Goal: Information Seeking & Learning: Learn about a topic

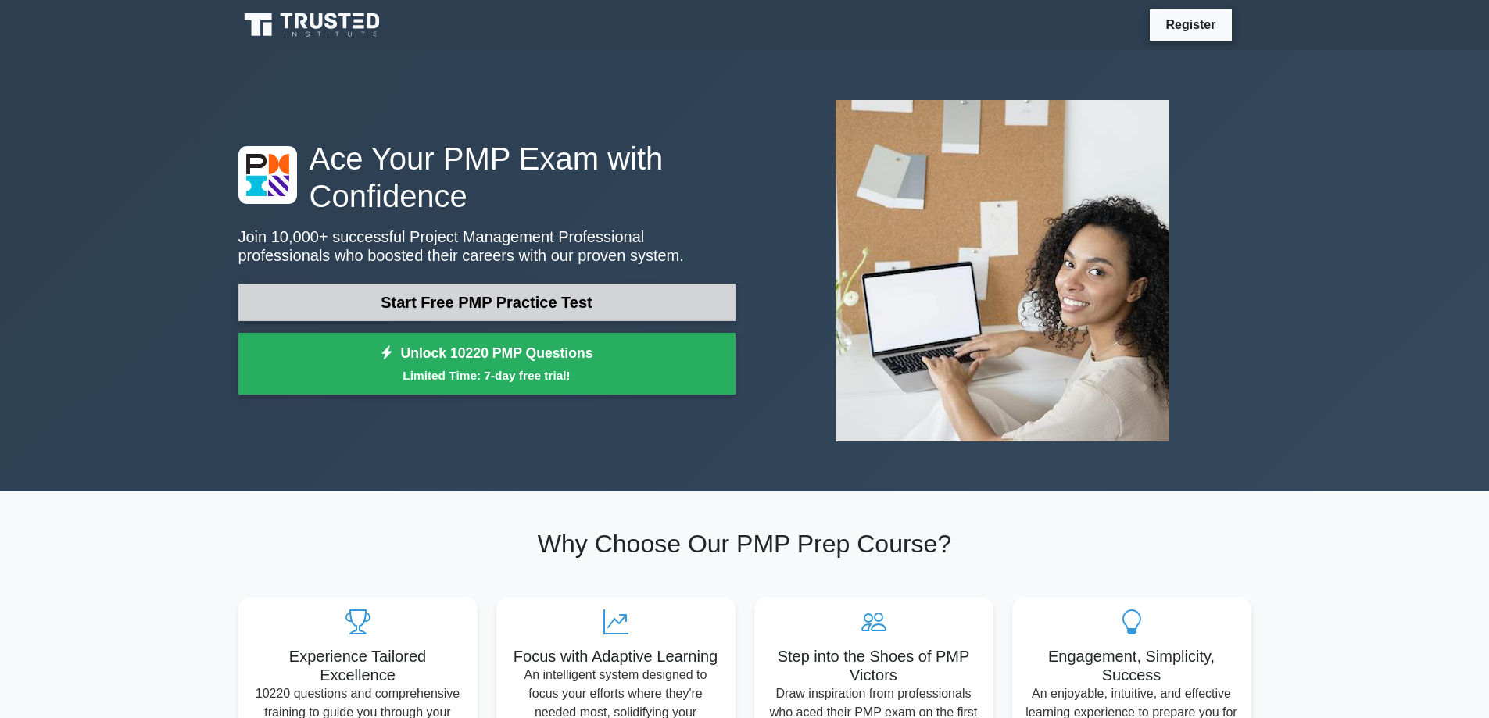
click at [526, 303] on link "Start Free PMP Practice Test" at bounding box center [486, 303] width 497 height 38
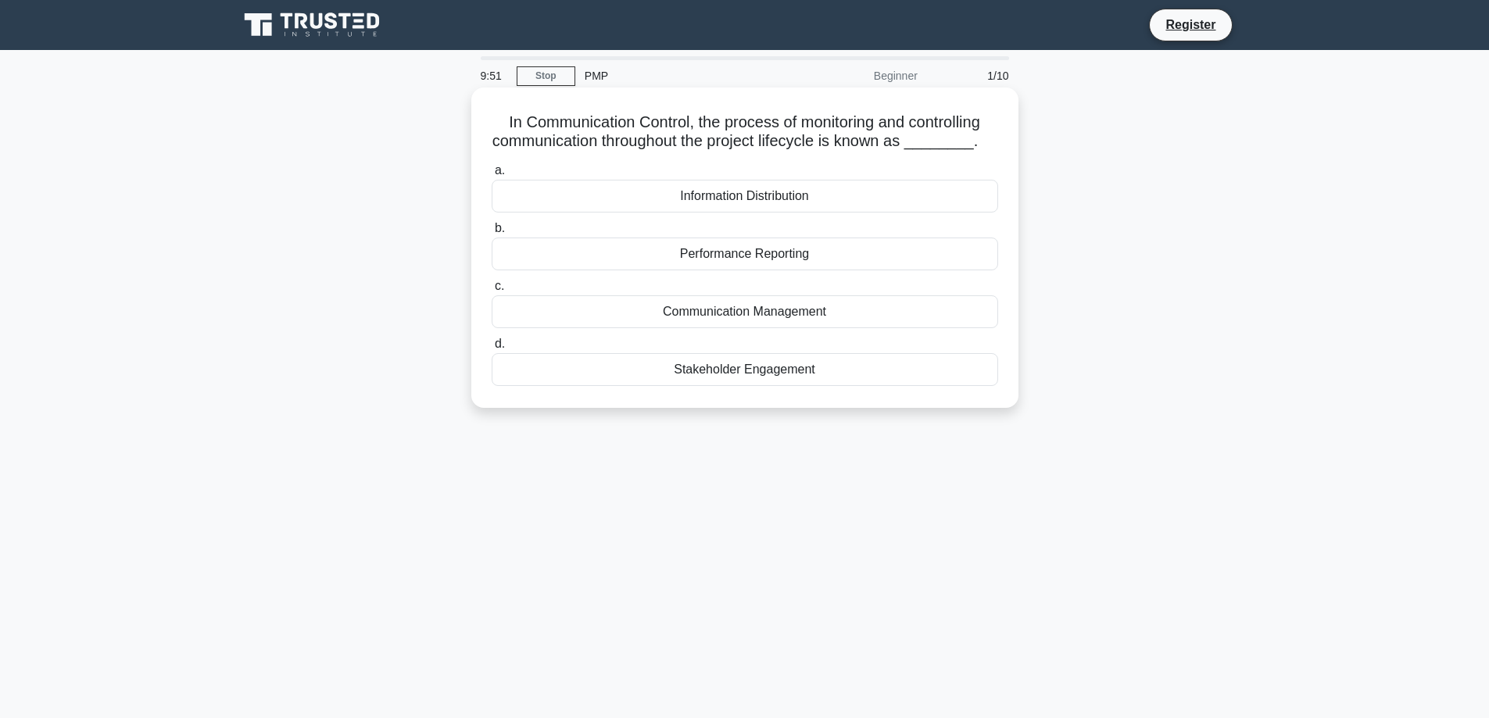
click at [729, 313] on div "Communication Management" at bounding box center [745, 311] width 507 height 33
click at [492, 292] on input "c. Communication Management" at bounding box center [492, 286] width 0 height 10
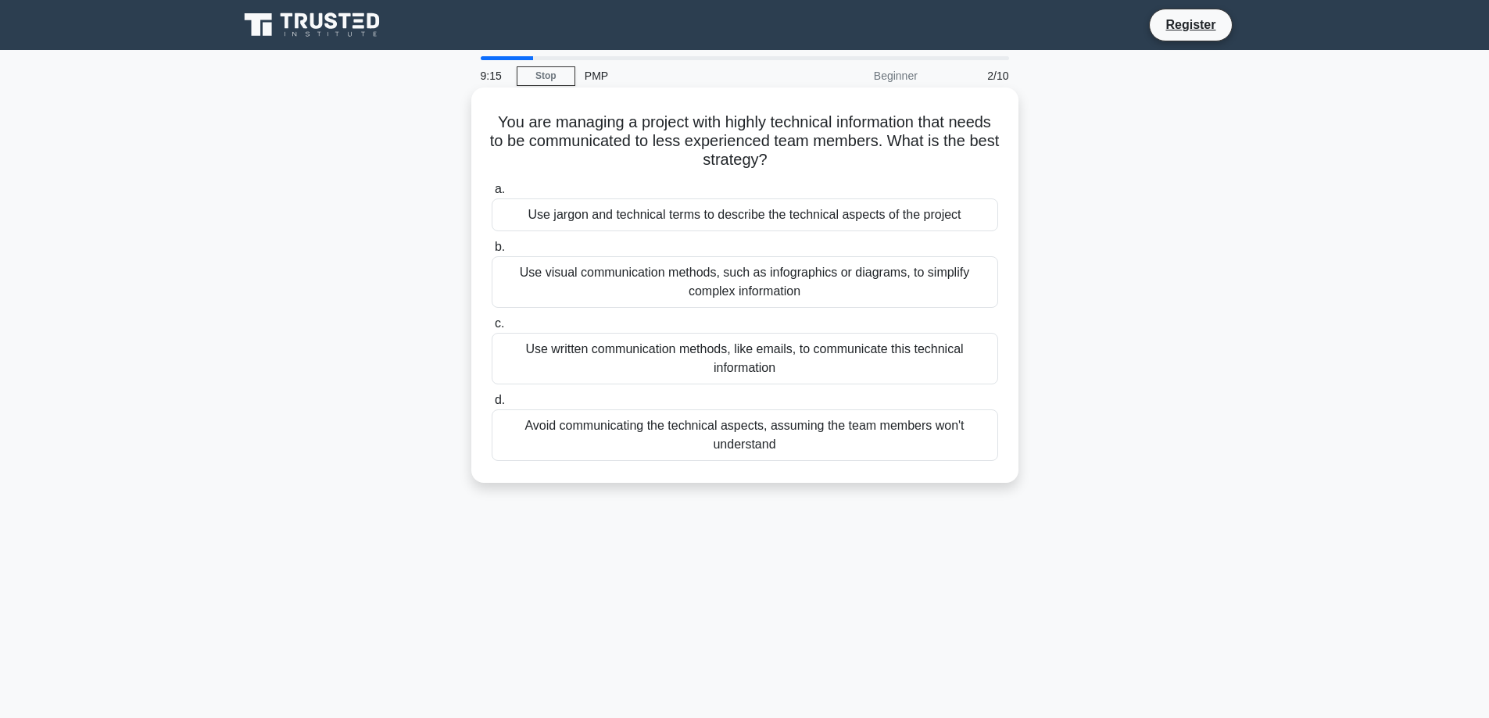
click at [657, 288] on div "Use visual communication methods, such as infographics or diagrams, to simplify…" at bounding box center [745, 282] width 507 height 52
click at [492, 252] on input "b. Use visual communication methods, such as infographics or diagrams, to simpl…" at bounding box center [492, 247] width 0 height 10
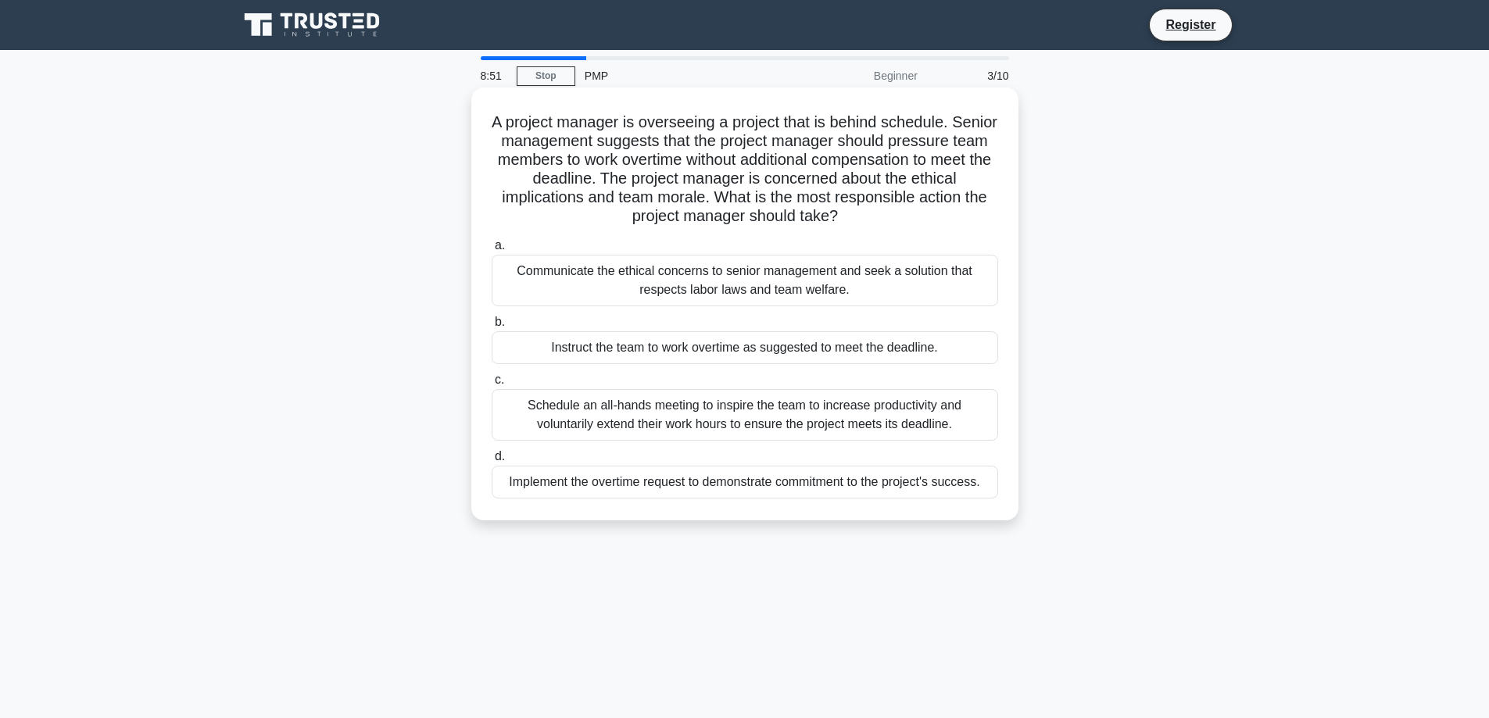
click at [603, 288] on div "Communicate the ethical concerns to senior management and seek a solution that …" at bounding box center [745, 281] width 507 height 52
click at [492, 251] on input "a. Communicate the ethical concerns to senior management and seek a solution th…" at bounding box center [492, 246] width 0 height 10
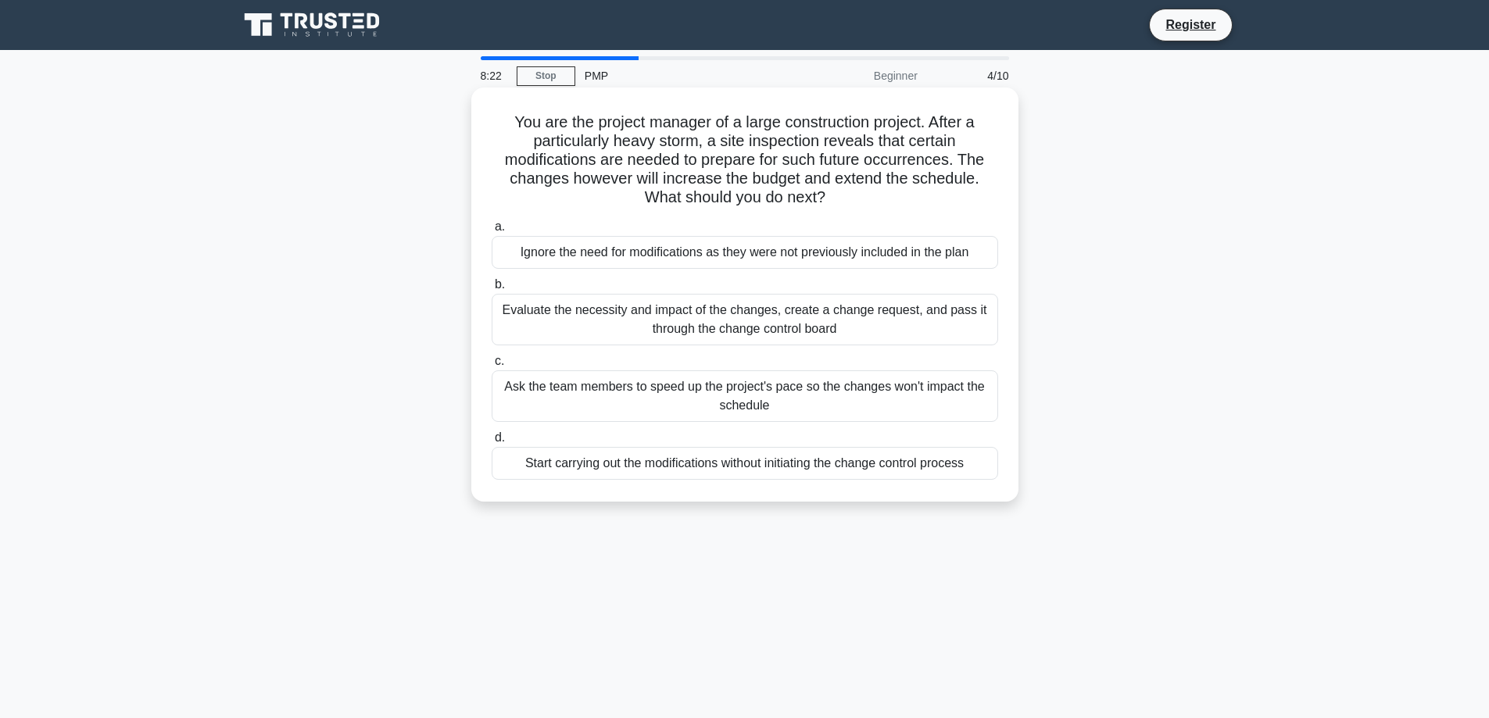
click at [716, 333] on div "Evaluate the necessity and impact of the changes, create a change request, and …" at bounding box center [745, 320] width 507 height 52
click at [492, 290] on input "b. Evaluate the necessity and impact of the changes, create a change request, a…" at bounding box center [492, 285] width 0 height 10
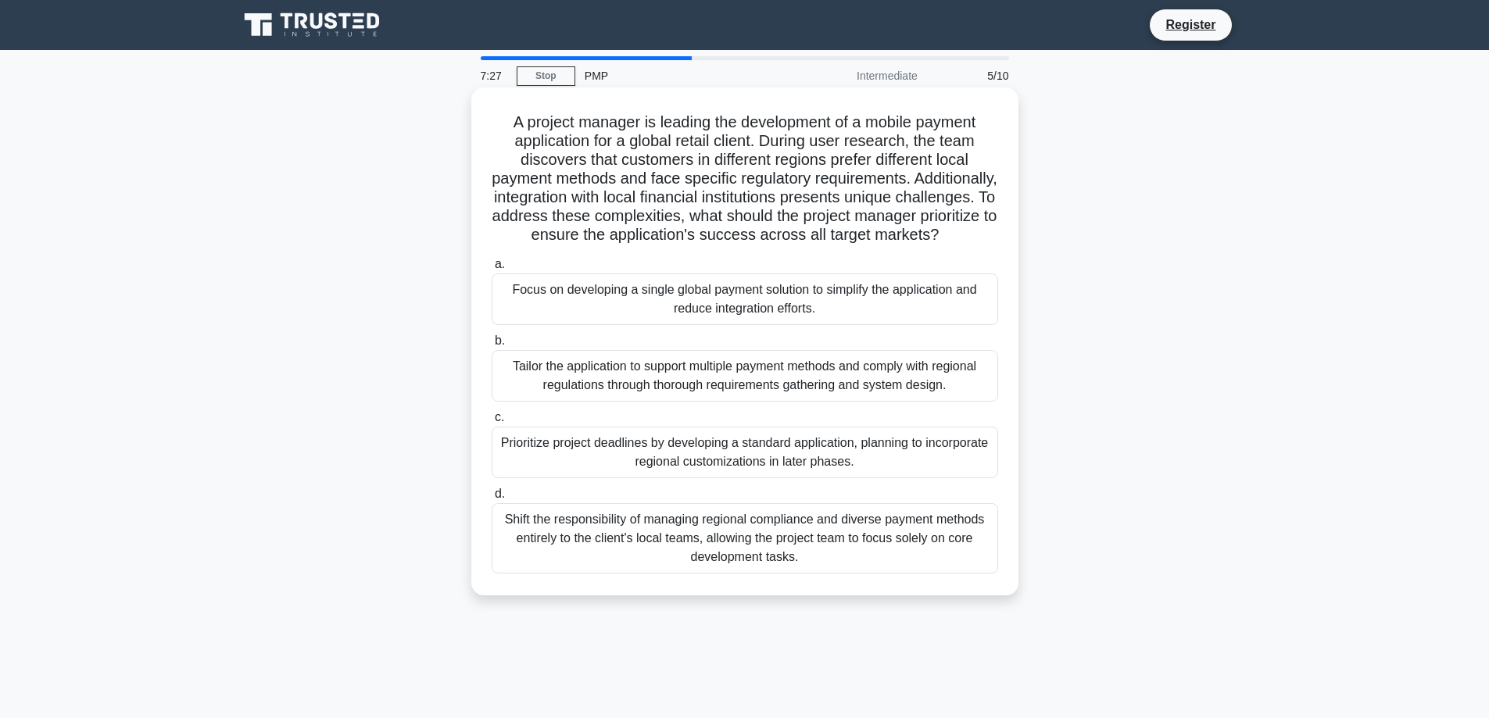
click at [703, 474] on div "Prioritize project deadlines by developing a standard application, planning to …" at bounding box center [745, 453] width 507 height 52
click at [492, 423] on input "c. Prioritize project deadlines by developing a standard application, planning …" at bounding box center [492, 418] width 0 height 10
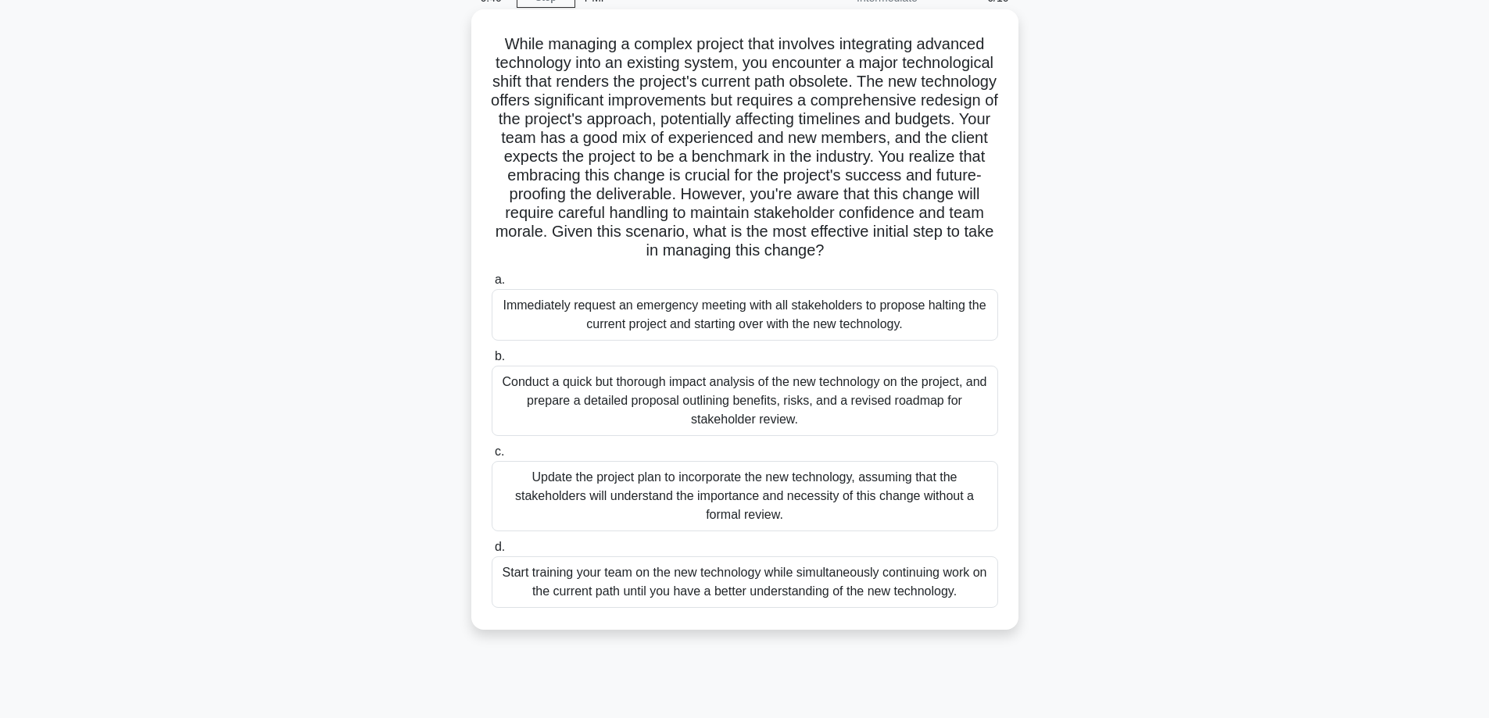
scroll to position [126, 0]
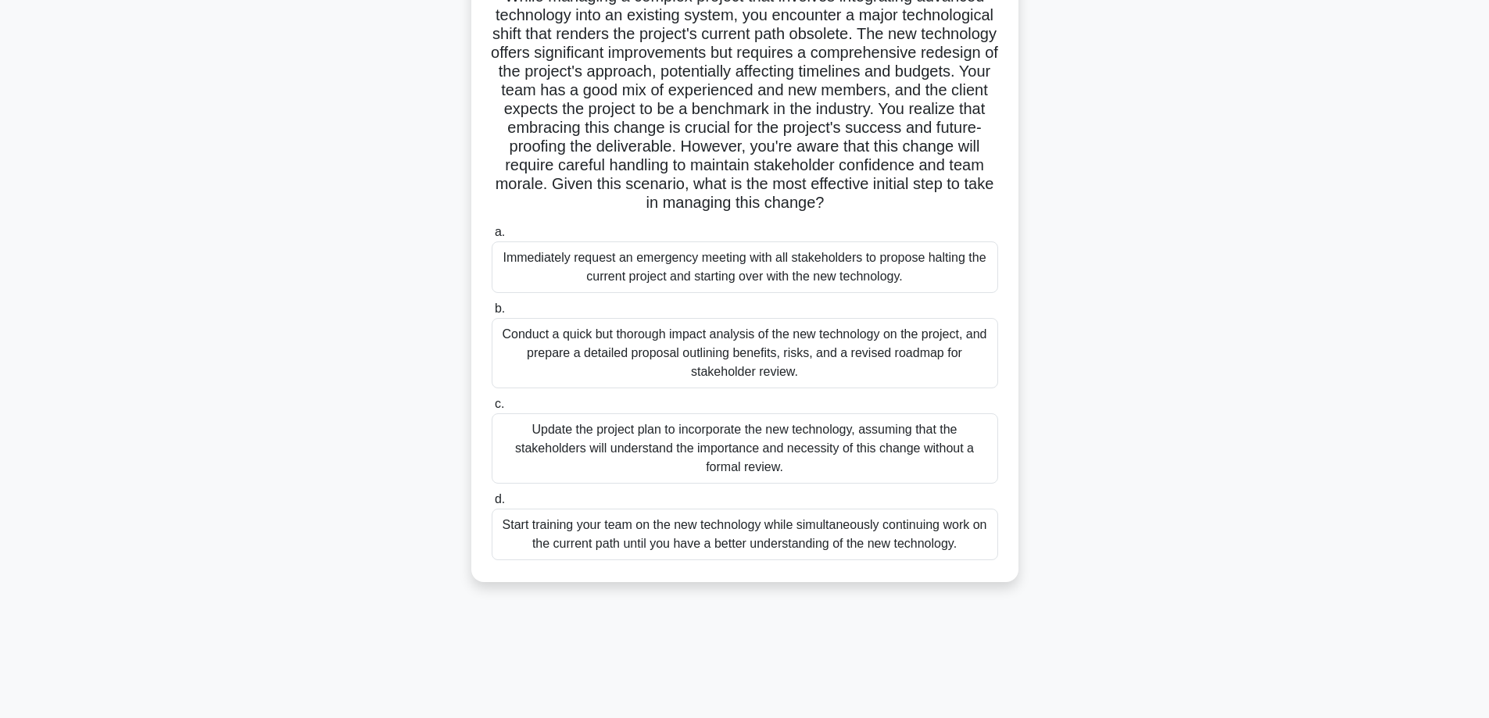
click at [693, 363] on div "Conduct a quick but thorough impact analysis of the new technology on the proje…" at bounding box center [745, 353] width 507 height 70
click at [492, 314] on input "b. Conduct a quick but thorough impact analysis of the new technology on the pr…" at bounding box center [492, 309] width 0 height 10
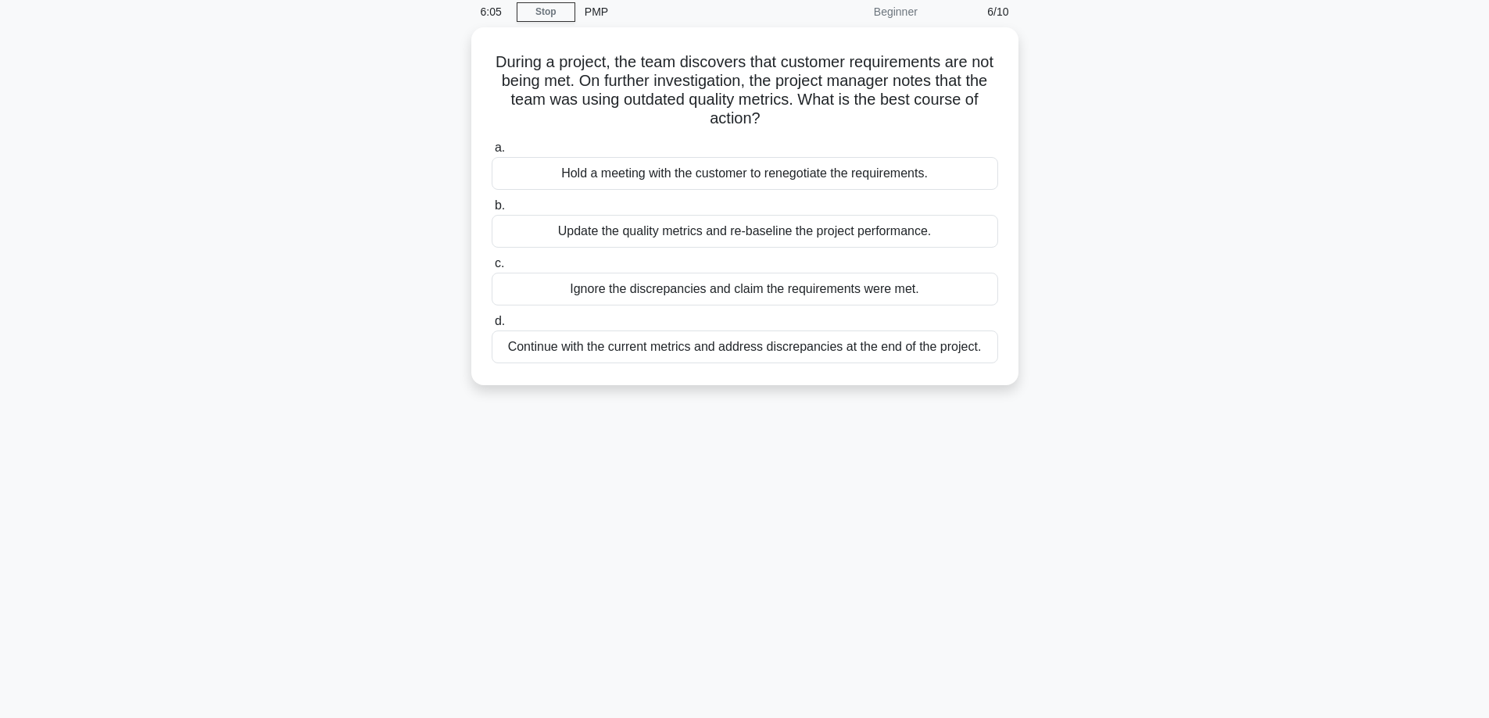
scroll to position [0, 0]
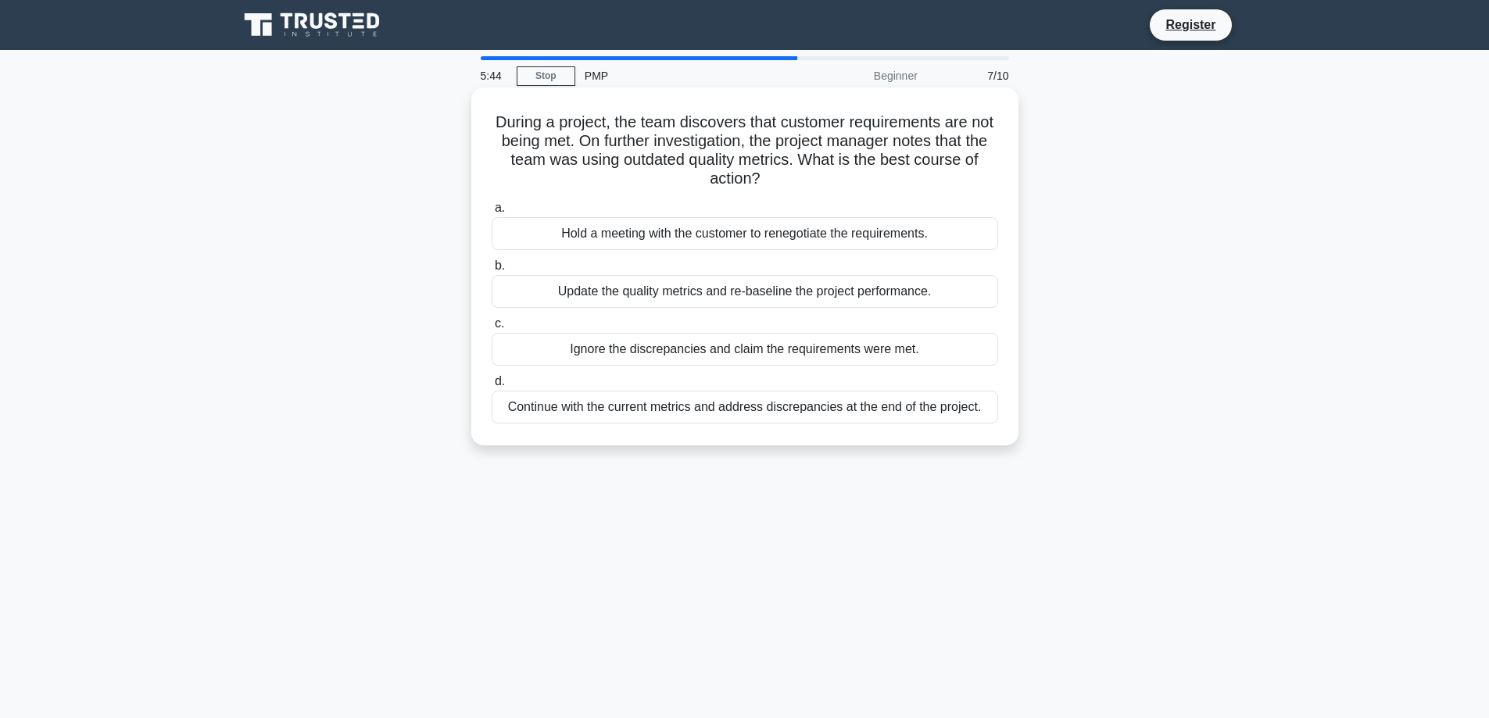
click at [690, 296] on div "Update the quality metrics and re-baseline the project performance." at bounding box center [745, 291] width 507 height 33
click at [492, 271] on input "b. Update the quality metrics and re-baseline the project performance." at bounding box center [492, 266] width 0 height 10
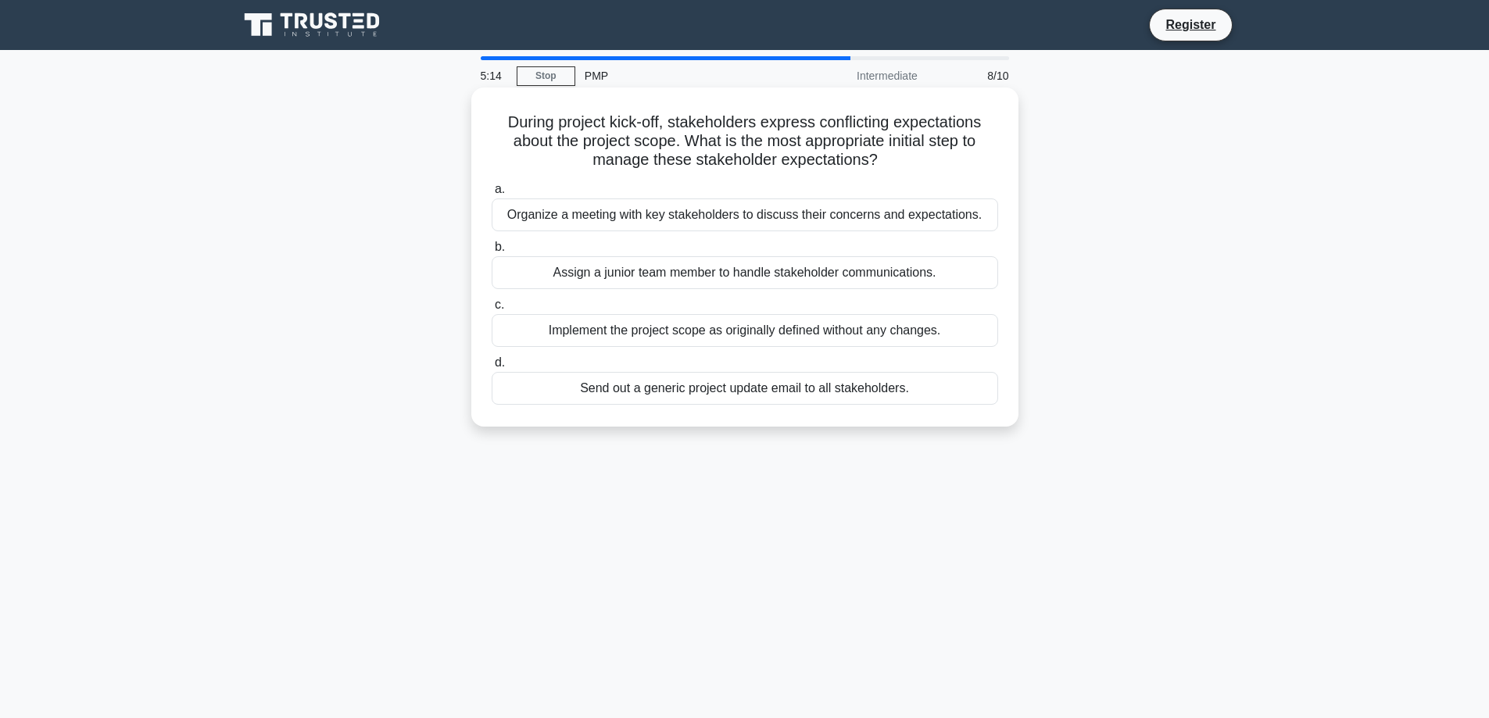
click at [596, 335] on div "Implement the project scope as originally defined without any changes." at bounding box center [745, 330] width 507 height 33
click at [492, 310] on input "c. Implement the project scope as originally defined without any changes." at bounding box center [492, 305] width 0 height 10
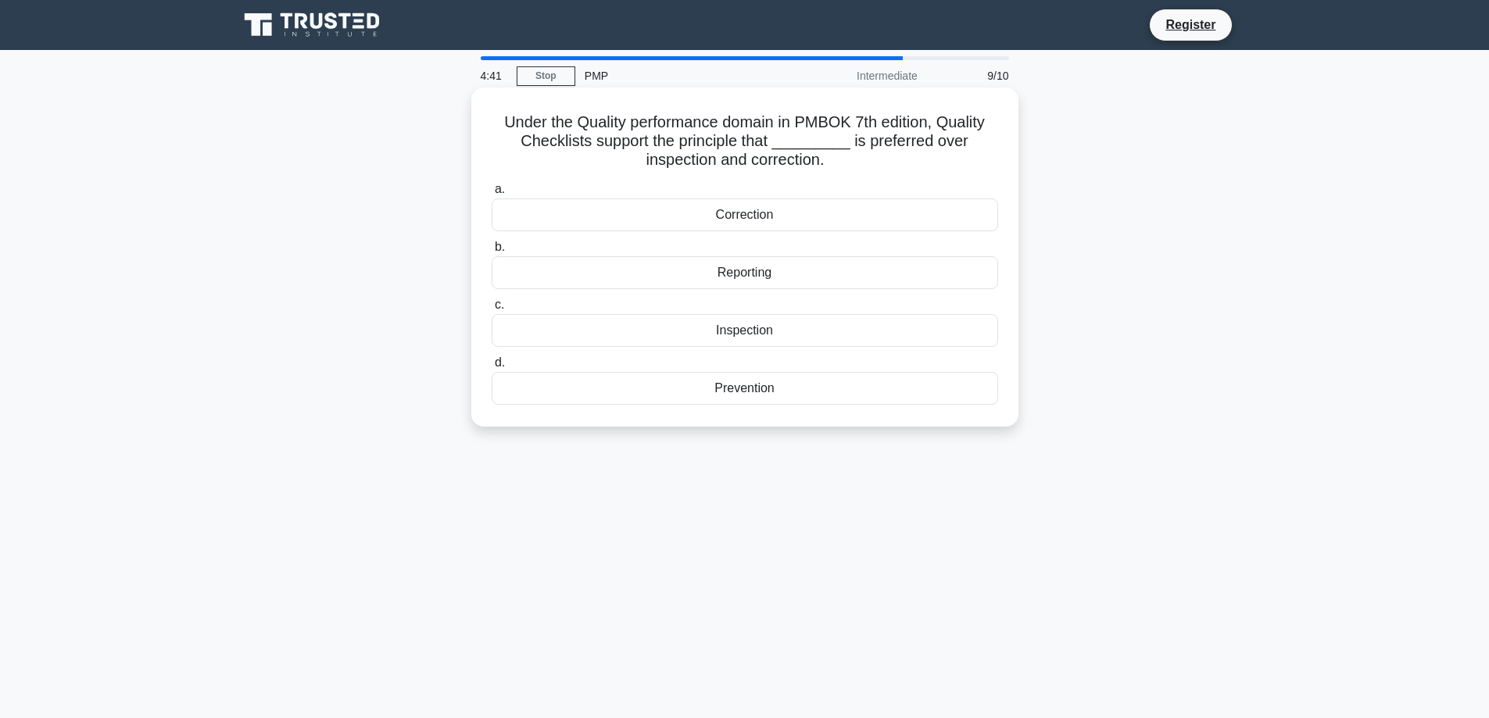
click at [750, 390] on div "Prevention" at bounding box center [745, 388] width 507 height 33
click at [492, 368] on input "d. Prevention" at bounding box center [492, 363] width 0 height 10
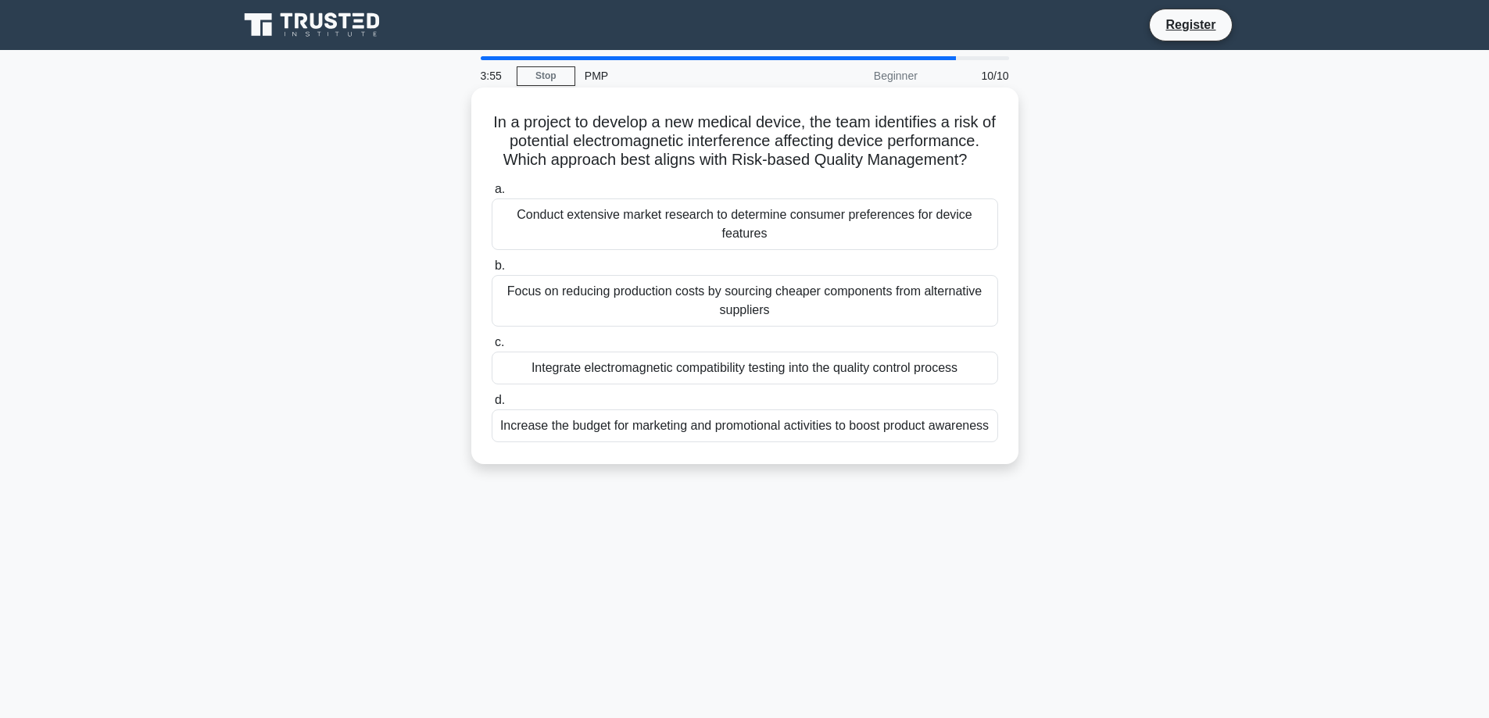
click at [813, 367] on div "Integrate electromagnetic compatibility testing into the quality control process" at bounding box center [745, 368] width 507 height 33
click at [492, 348] on input "c. Integrate electromagnetic compatibility testing into the quality control pro…" at bounding box center [492, 343] width 0 height 10
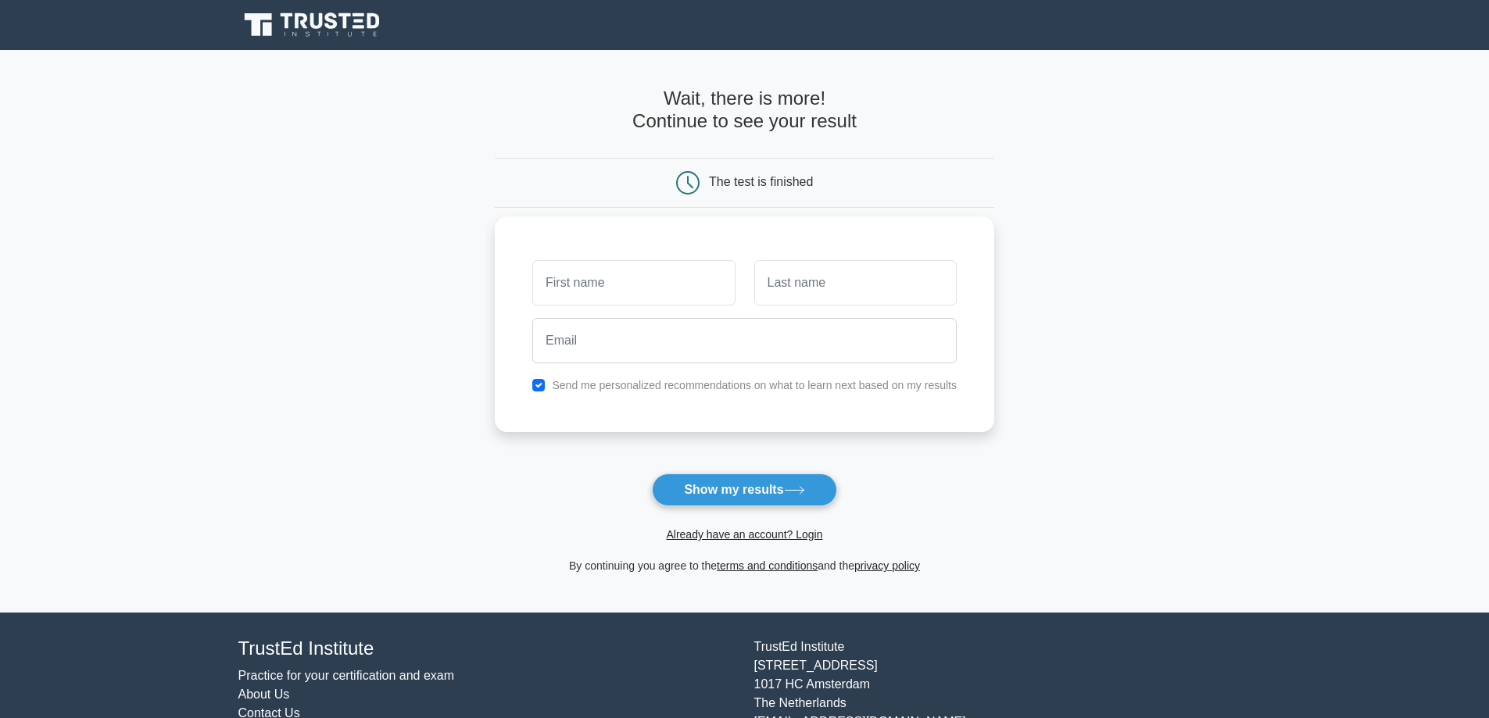
click at [611, 296] on input "text" at bounding box center [633, 282] width 202 height 45
type input "[PERSON_NAME]"
type input "Soan"
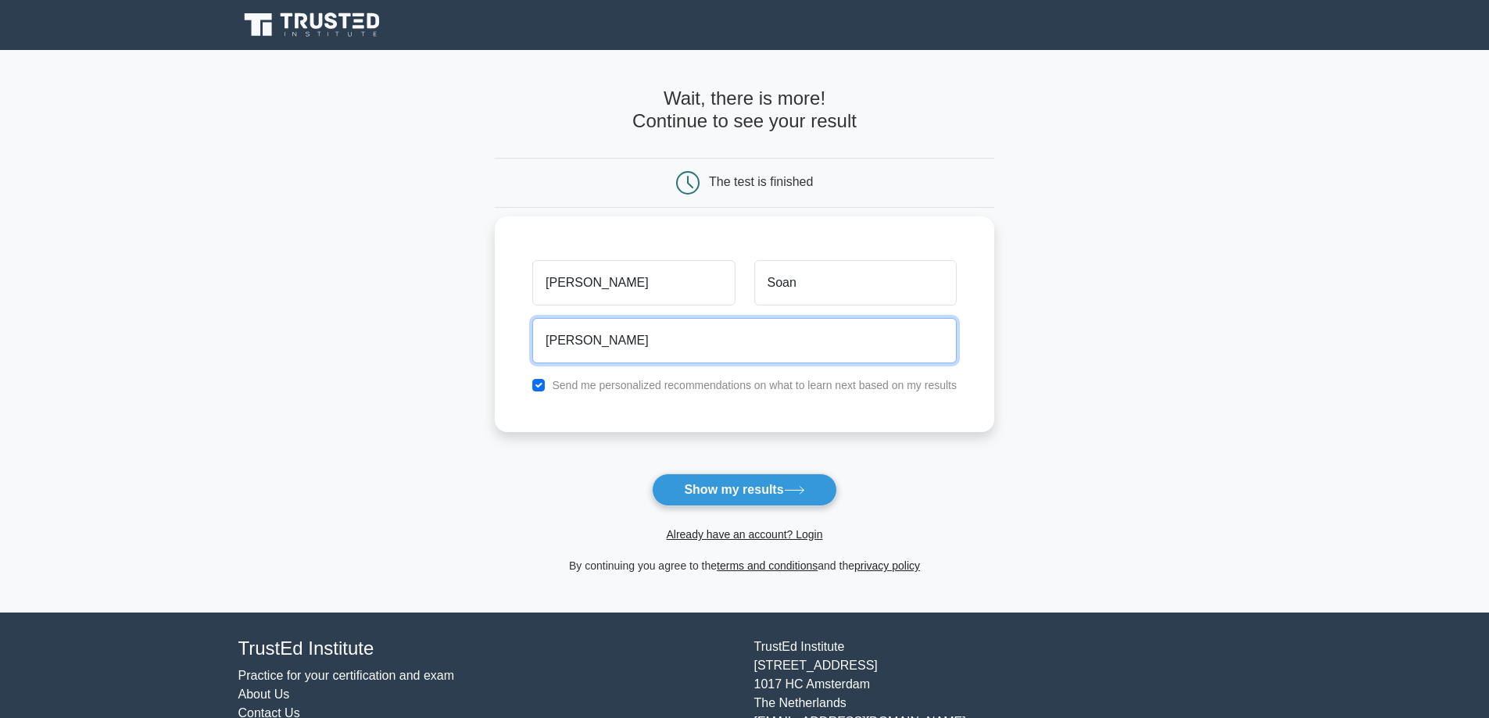
type input "[EMAIL_ADDRESS][DOMAIN_NAME]"
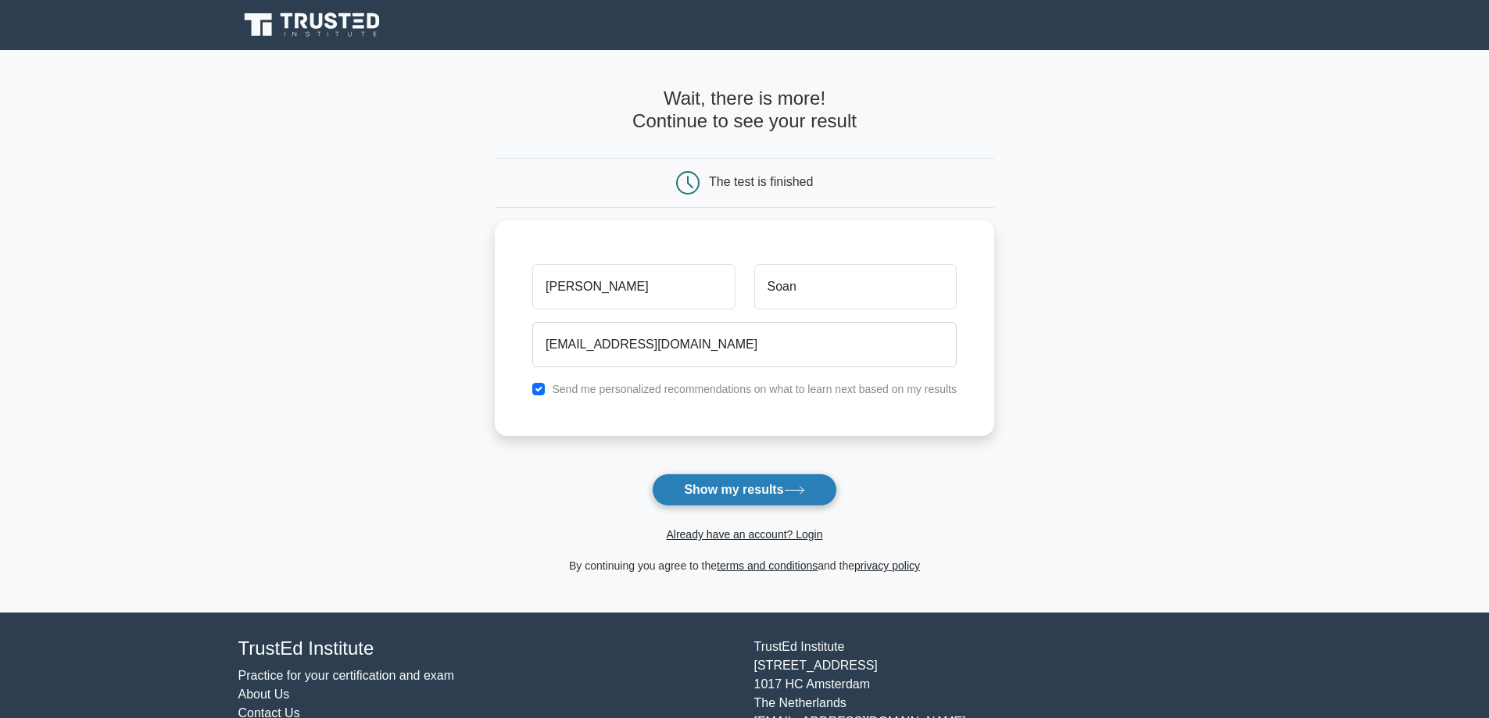
click at [727, 488] on button "Show my results" at bounding box center [744, 490] width 184 height 33
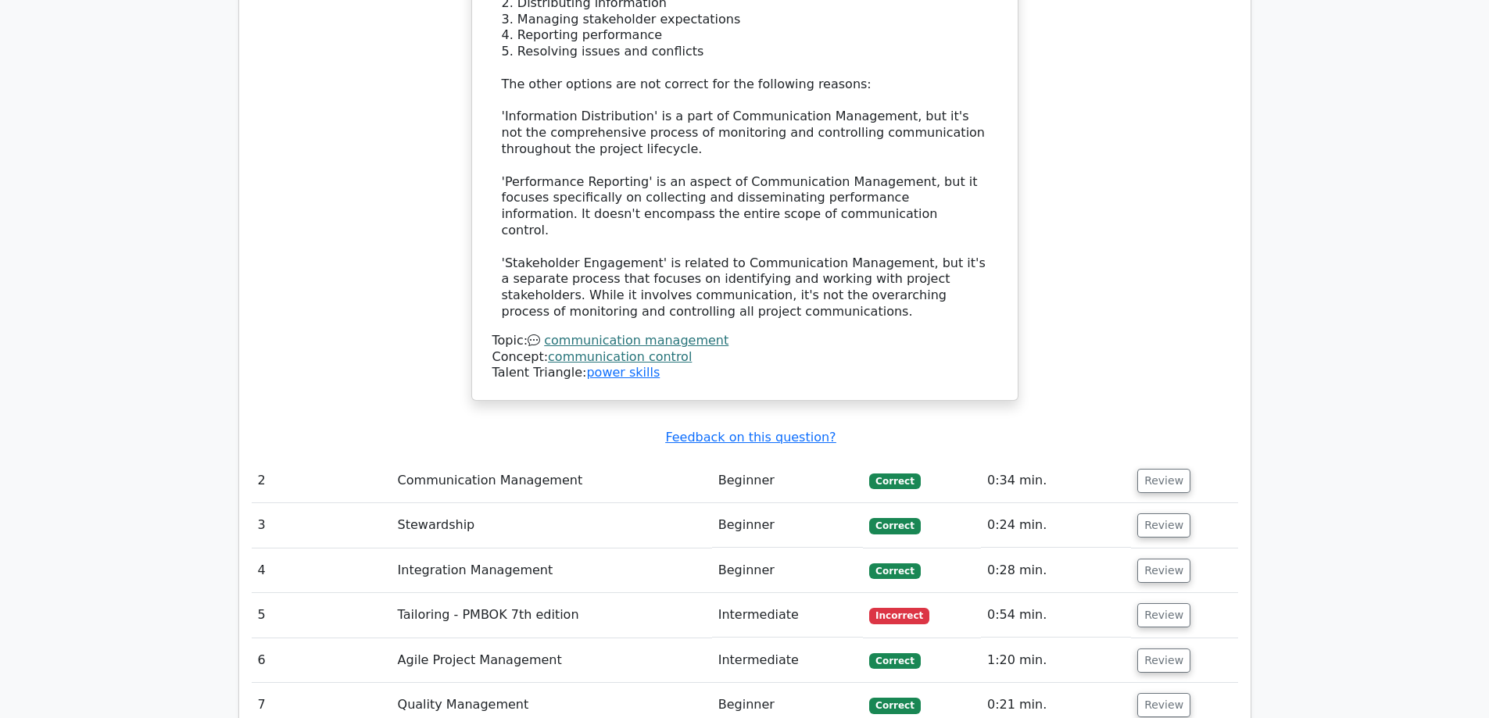
scroll to position [1954, 0]
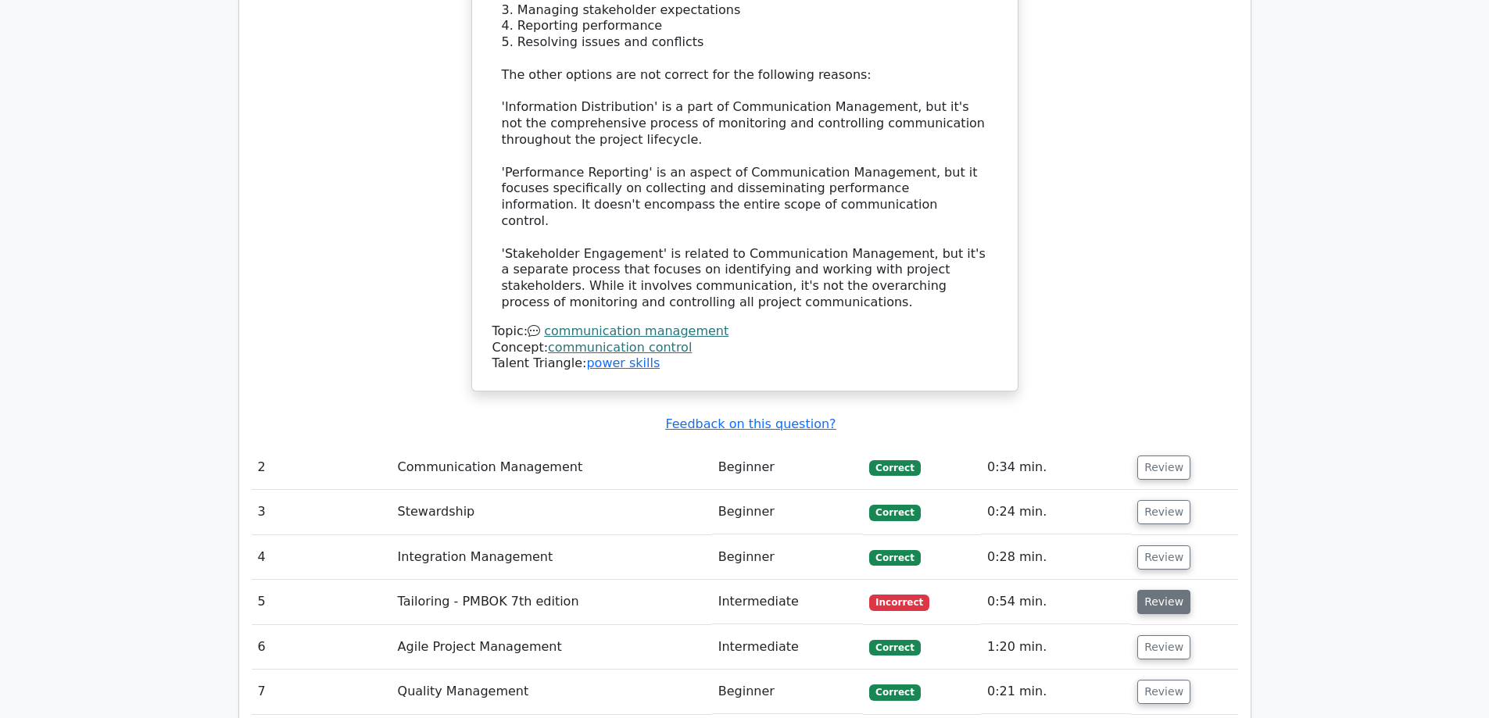
click at [1159, 590] on button "Review" at bounding box center [1163, 602] width 53 height 24
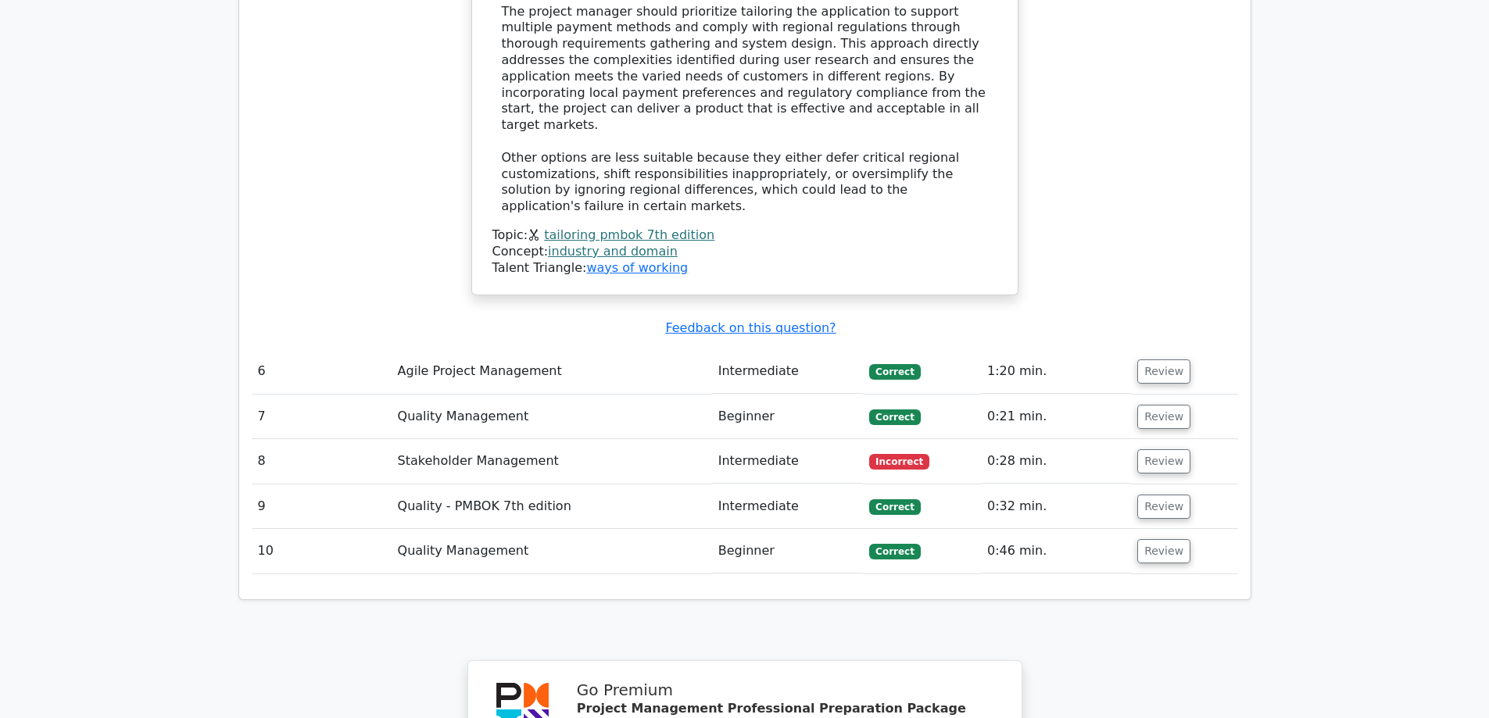
scroll to position [3127, 0]
click at [1161, 447] on button "Review" at bounding box center [1163, 459] width 53 height 24
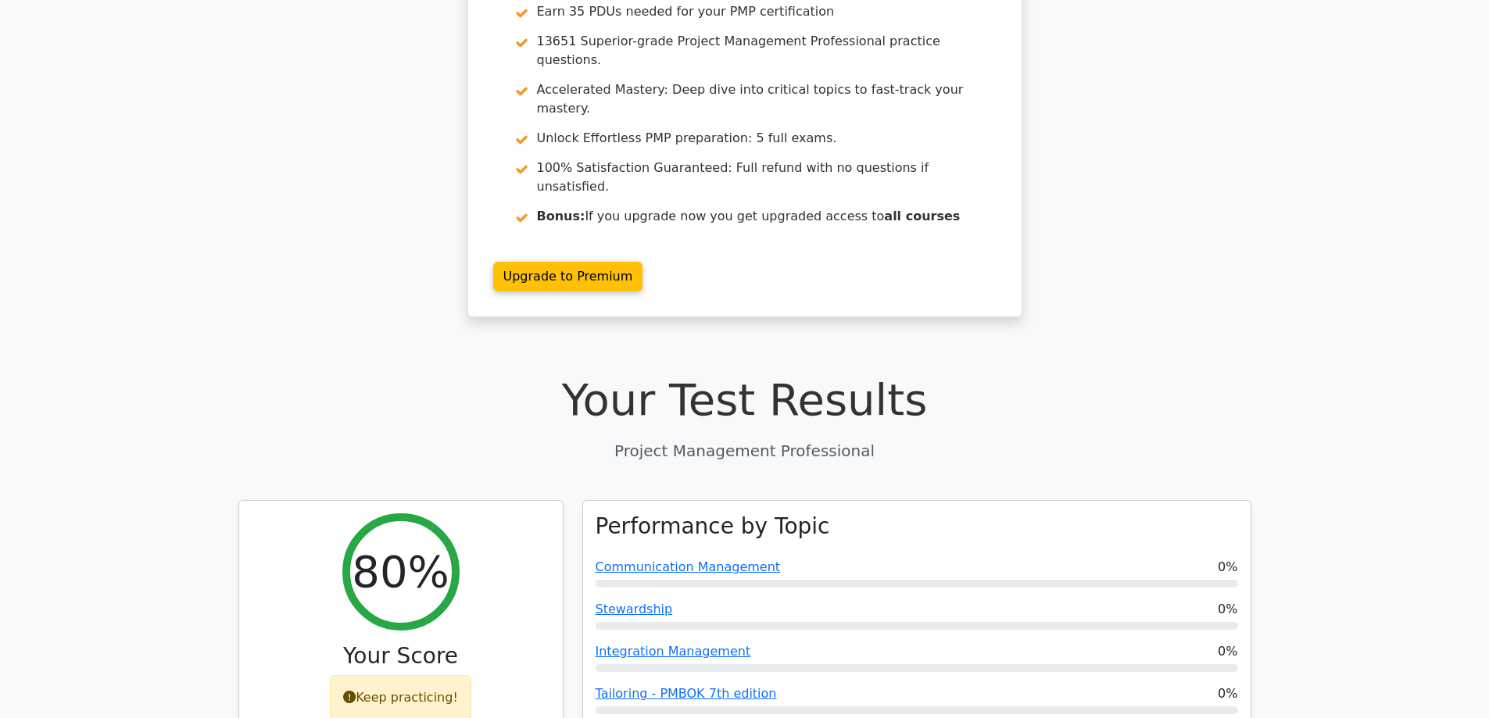
scroll to position [0, 0]
